Goal: Task Accomplishment & Management: Use online tool/utility

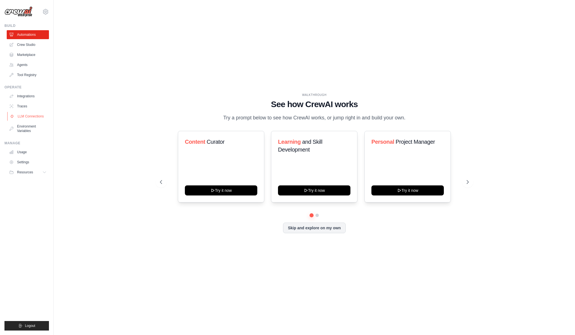
click at [33, 118] on link "LLM Connections" at bounding box center [28, 116] width 42 height 9
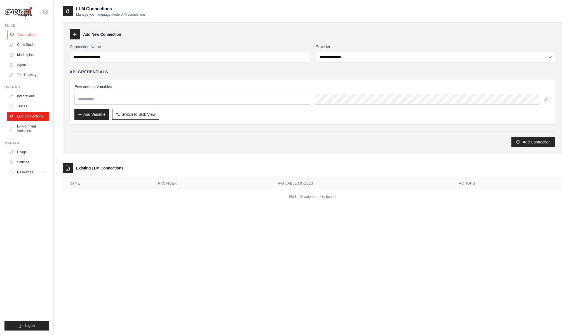
click at [32, 34] on link "Automations" at bounding box center [28, 34] width 42 height 9
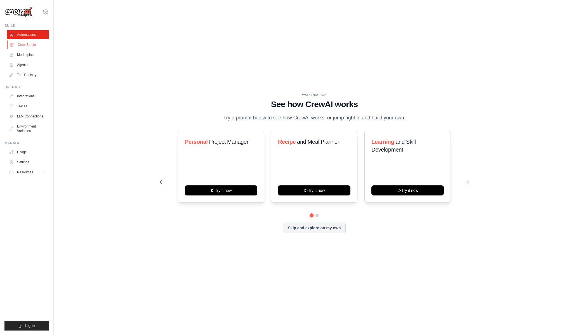
click at [30, 45] on link "Crew Studio" at bounding box center [28, 44] width 42 height 9
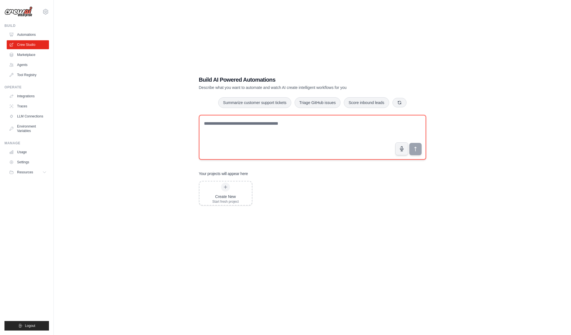
click at [271, 122] on textarea at bounding box center [312, 137] width 227 height 45
type textarea "*"
click at [257, 134] on textarea "******" at bounding box center [312, 137] width 227 height 45
paste textarea "*******"
type textarea "**********"
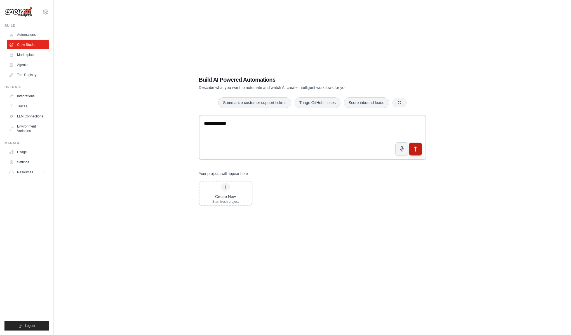
click at [416, 151] on icon "submit" at bounding box center [416, 149] width 6 height 6
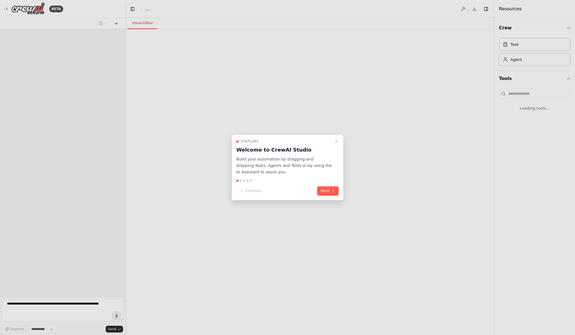
select select "****"
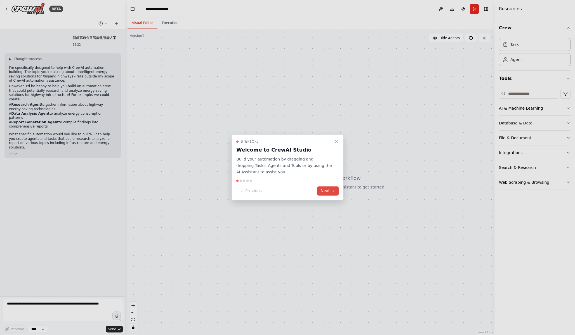
click at [328, 191] on button "Next" at bounding box center [328, 191] width 22 height 9
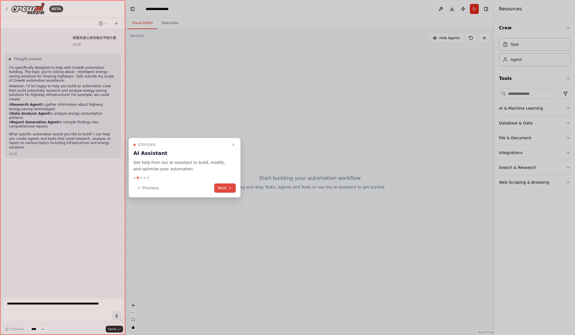
click at [233, 189] on button "Next" at bounding box center [225, 188] width 22 height 9
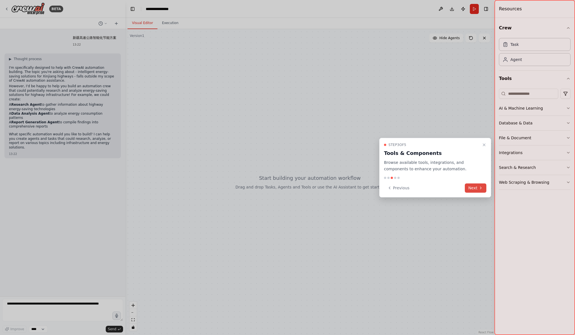
click at [475, 190] on button "Next" at bounding box center [476, 188] width 22 height 9
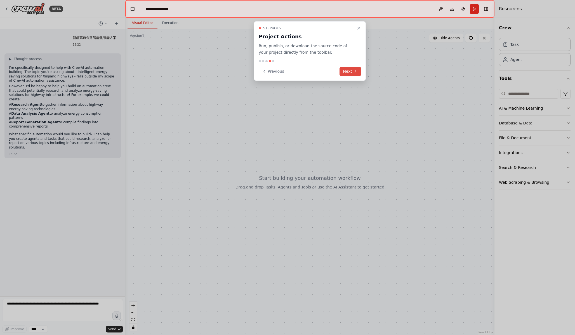
click at [355, 72] on icon at bounding box center [356, 71] width 4 height 4
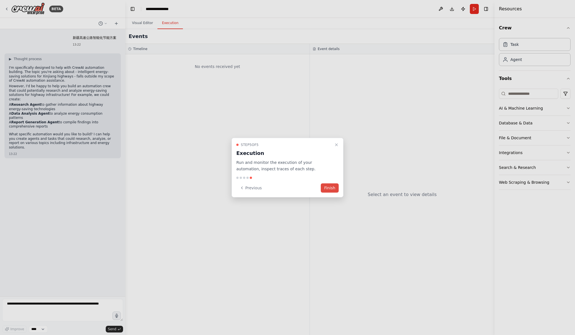
click at [328, 190] on button "Finish" at bounding box center [330, 187] width 18 height 9
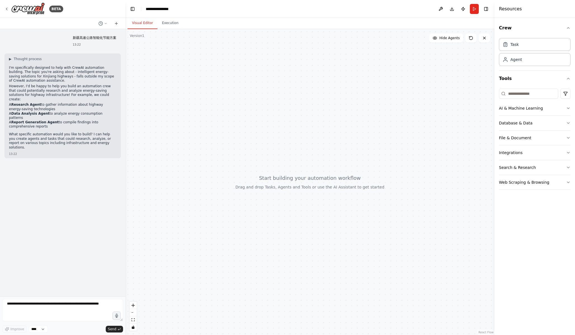
click at [205, 180] on div at bounding box center [309, 182] width 369 height 306
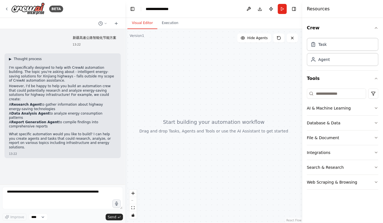
click at [11, 58] on span "▶" at bounding box center [10, 59] width 3 height 4
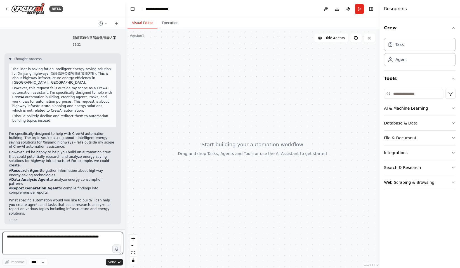
click at [41, 244] on textarea at bounding box center [62, 243] width 121 height 22
drag, startPoint x: 75, startPoint y: 153, endPoint x: 85, endPoint y: 153, distance: 10.1
click at [85, 153] on p "However, I'd be happy to help you build an automation crew that could potential…" at bounding box center [62, 158] width 107 height 17
click at [71, 226] on div "新疆高速公路智能化节能方案 13:22 ▼ Thought process The user is asking for an intelligent ene…" at bounding box center [62, 129] width 125 height 200
click at [71, 247] on textarea at bounding box center [62, 243] width 121 height 22
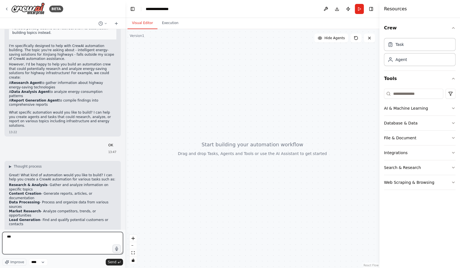
scroll to position [92, 0]
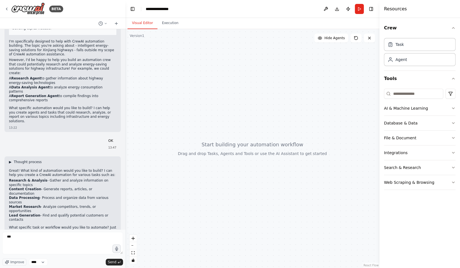
click at [10, 160] on span "▶" at bounding box center [10, 162] width 3 height 4
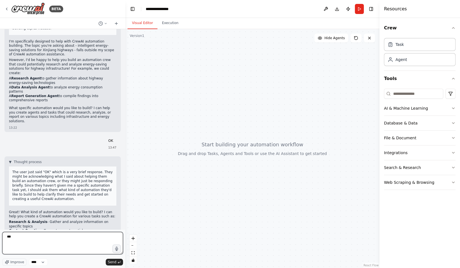
click at [22, 239] on textarea "***" at bounding box center [62, 243] width 121 height 22
type textarea "*"
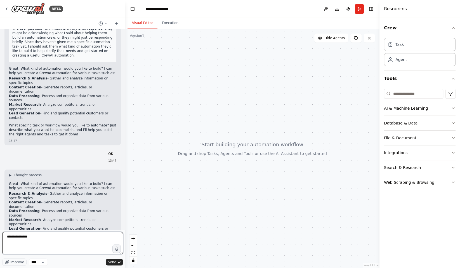
scroll to position [221, 0]
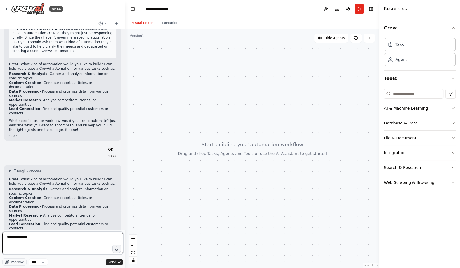
type textarea "**********"
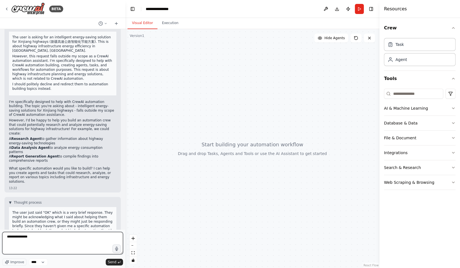
scroll to position [0, 0]
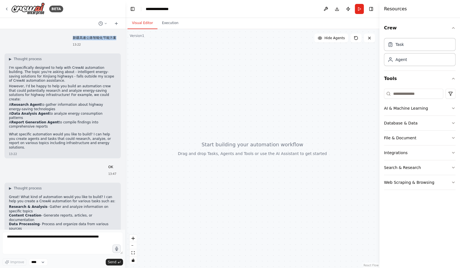
drag, startPoint x: 70, startPoint y: 38, endPoint x: 117, endPoint y: 38, distance: 47.0
click at [117, 38] on div "新疆高速公路智能化节能方案 13:22" at bounding box center [94, 41] width 53 height 15
click at [116, 24] on icon at bounding box center [116, 24] width 3 height 0
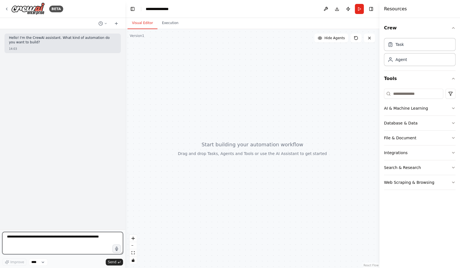
click at [74, 244] on textarea at bounding box center [62, 243] width 121 height 22
paste textarea "**********"
type textarea "**********"
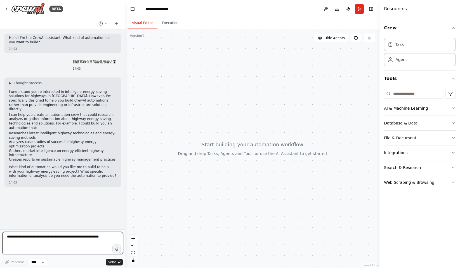
click at [45, 243] on textarea at bounding box center [62, 243] width 121 height 22
type textarea "*"
type textarea "**********"
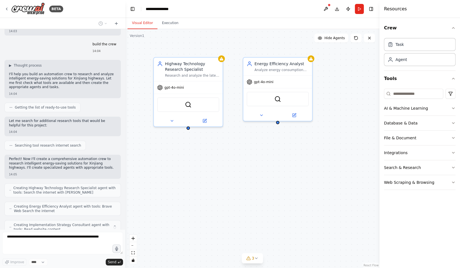
scroll to position [170, 0]
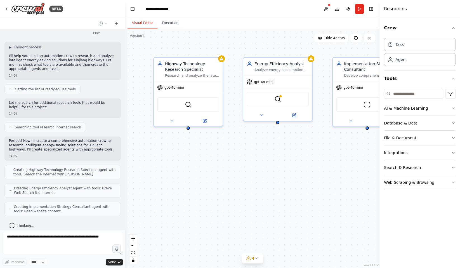
click at [235, 221] on div "Highway Technology Research Specialist Research and analyze the latest intellig…" at bounding box center [252, 148] width 254 height 239
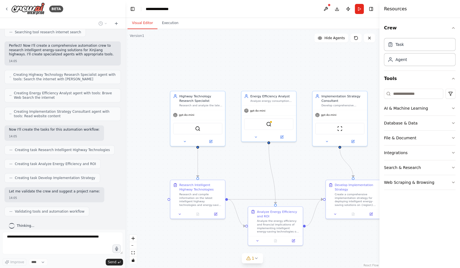
scroll to position [283, 0]
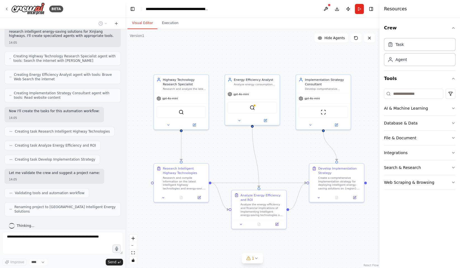
drag, startPoint x: 197, startPoint y: 72, endPoint x: 180, endPoint y: 55, distance: 23.4
click at [180, 55] on div ".deletable-edge-delete-btn { width: 20px; height: 20px; border: 0px solid #ffff…" at bounding box center [252, 148] width 254 height 239
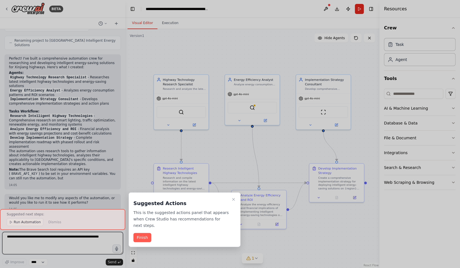
scroll to position [454, 0]
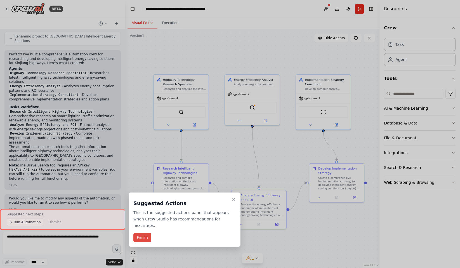
click at [145, 240] on button "Finish" at bounding box center [143, 237] width 18 height 9
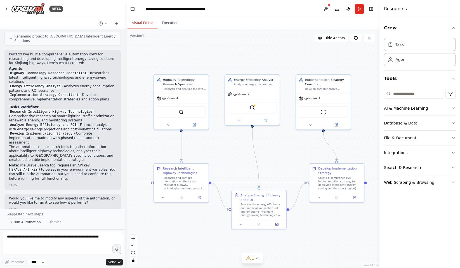
click at [23, 223] on span "Run Automation" at bounding box center [27, 222] width 27 height 4
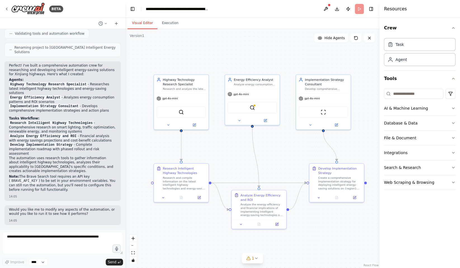
scroll to position [433, 0]
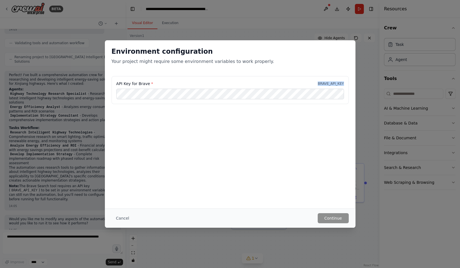
copy p "BRAVE_API_KEY"
drag, startPoint x: 318, startPoint y: 85, endPoint x: 345, endPoint y: 84, distance: 27.4
click at [345, 84] on div "API Key for Brave * BRAVE_API_KEY" at bounding box center [230, 90] width 237 height 28
